Goal: Find specific page/section

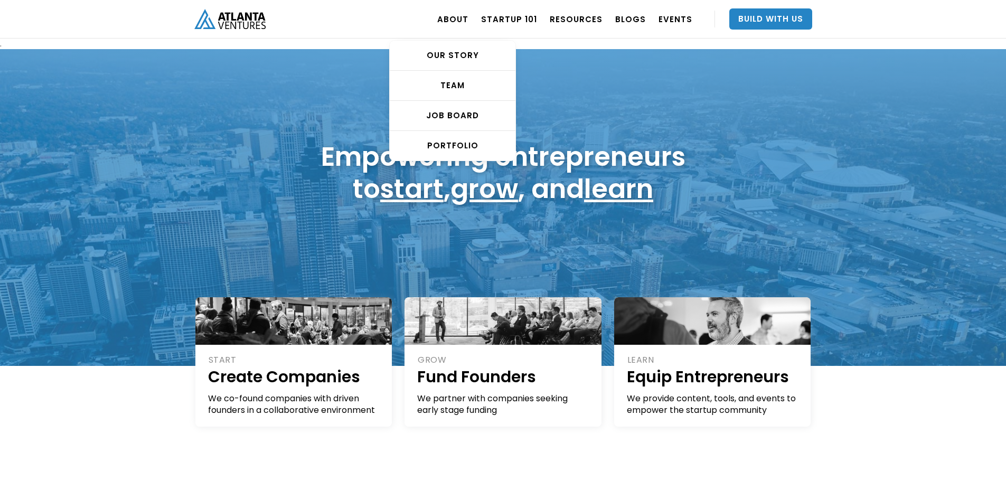
click at [469, 27] on div "OUR STORY TEAM Job Board PORTFOLIO" at bounding box center [452, 93] width 127 height 135
click at [462, 82] on div "TEAM" at bounding box center [453, 85] width 126 height 11
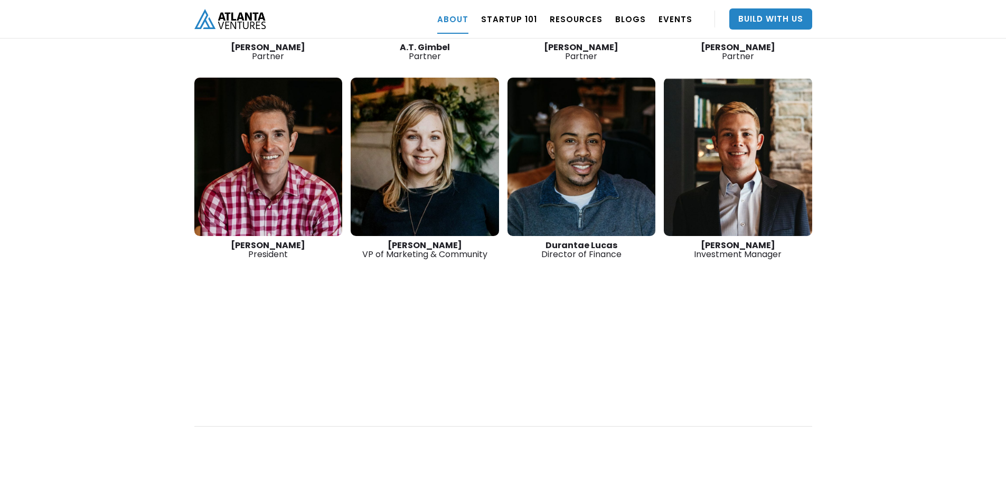
scroll to position [1705, 0]
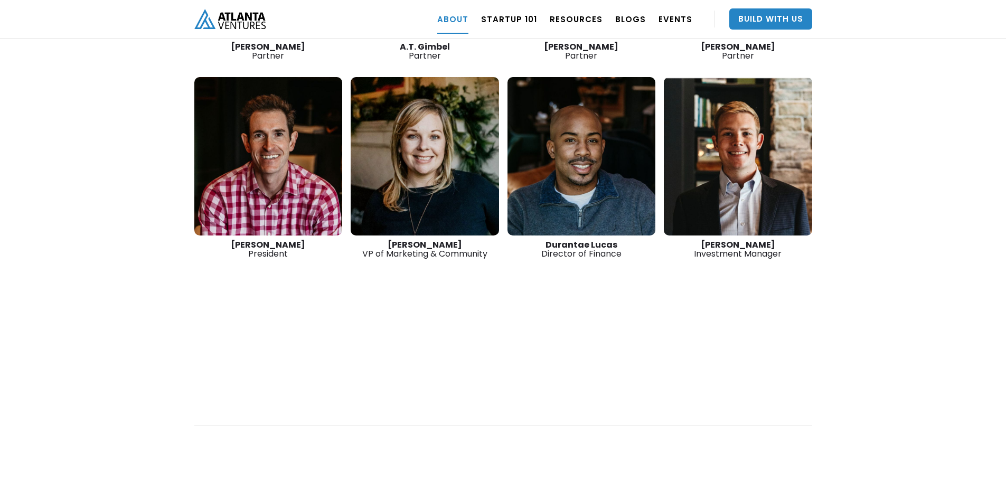
click at [241, 239] on strong "[PERSON_NAME]" at bounding box center [268, 245] width 74 height 12
drag, startPoint x: 241, startPoint y: 208, endPoint x: 273, endPoint y: 206, distance: 32.2
click at [273, 239] on strong "[PERSON_NAME]" at bounding box center [268, 245] width 74 height 12
